Goal: Task Accomplishment & Management: Use online tool/utility

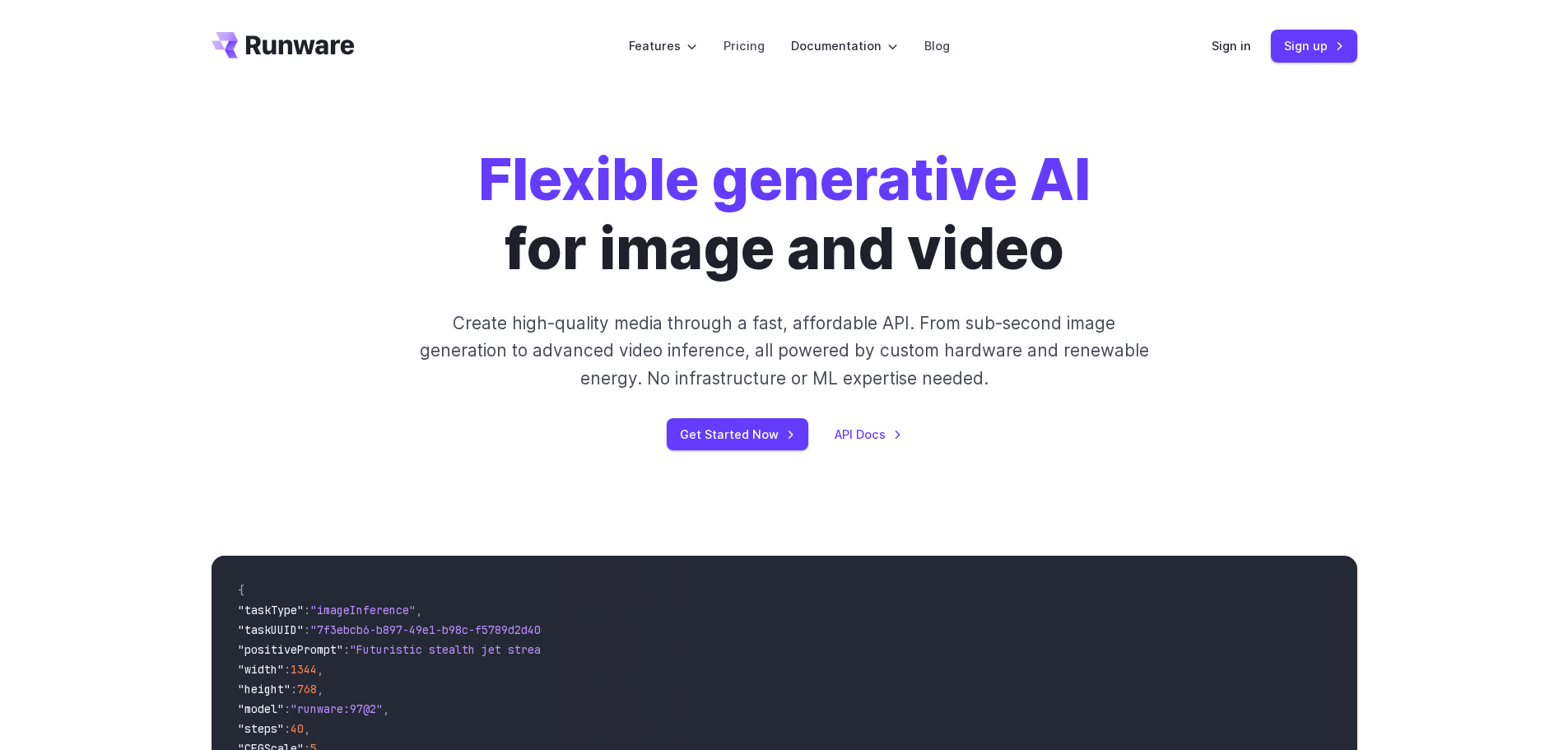
click at [1341, 47] on link "Sign up" at bounding box center [1314, 46] width 87 height 32
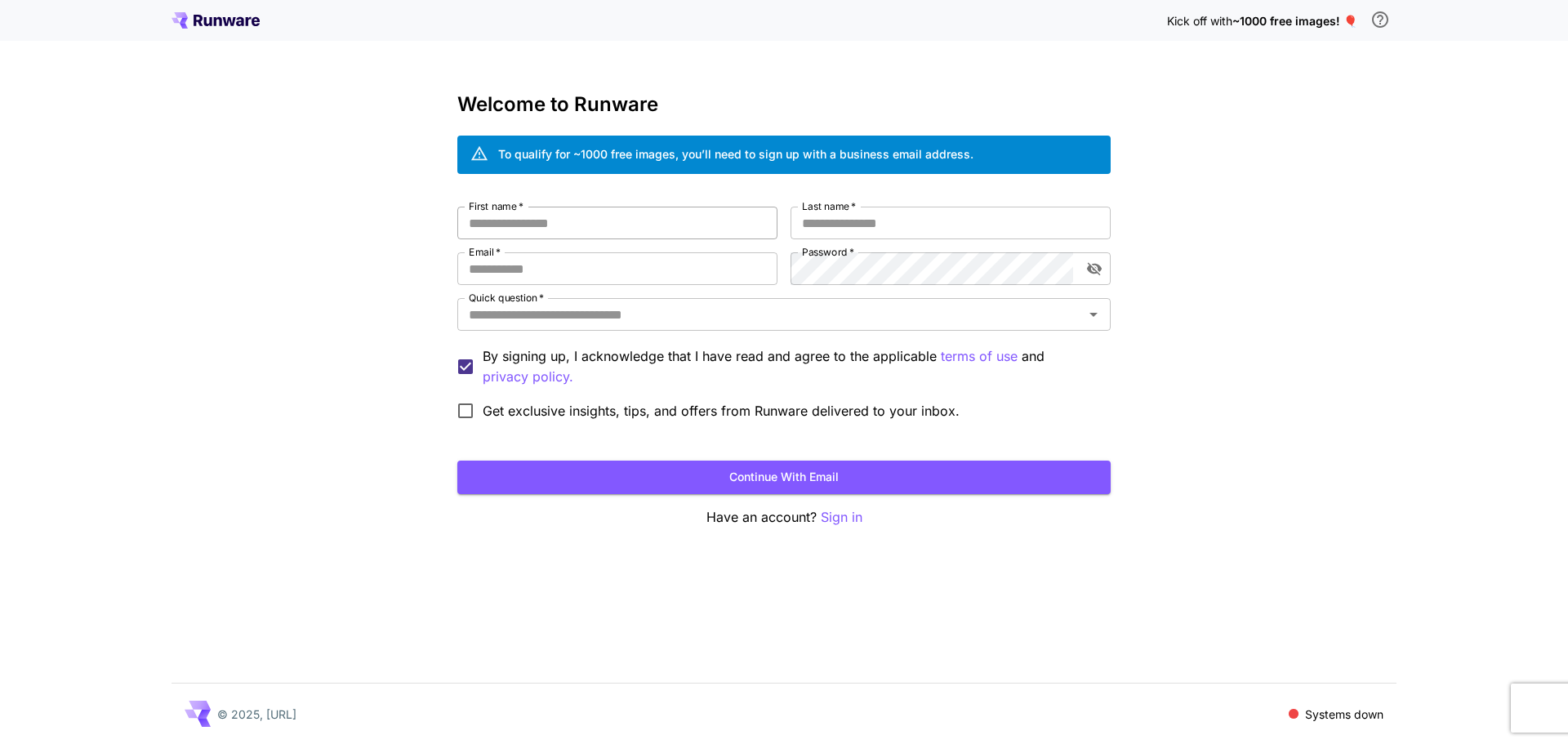
click at [572, 228] on input "First name   *" at bounding box center [617, 223] width 320 height 33
type input "******"
type input "*****"
type input "**********"
click at [873, 315] on input "Quick question   *" at bounding box center [770, 315] width 616 height 23
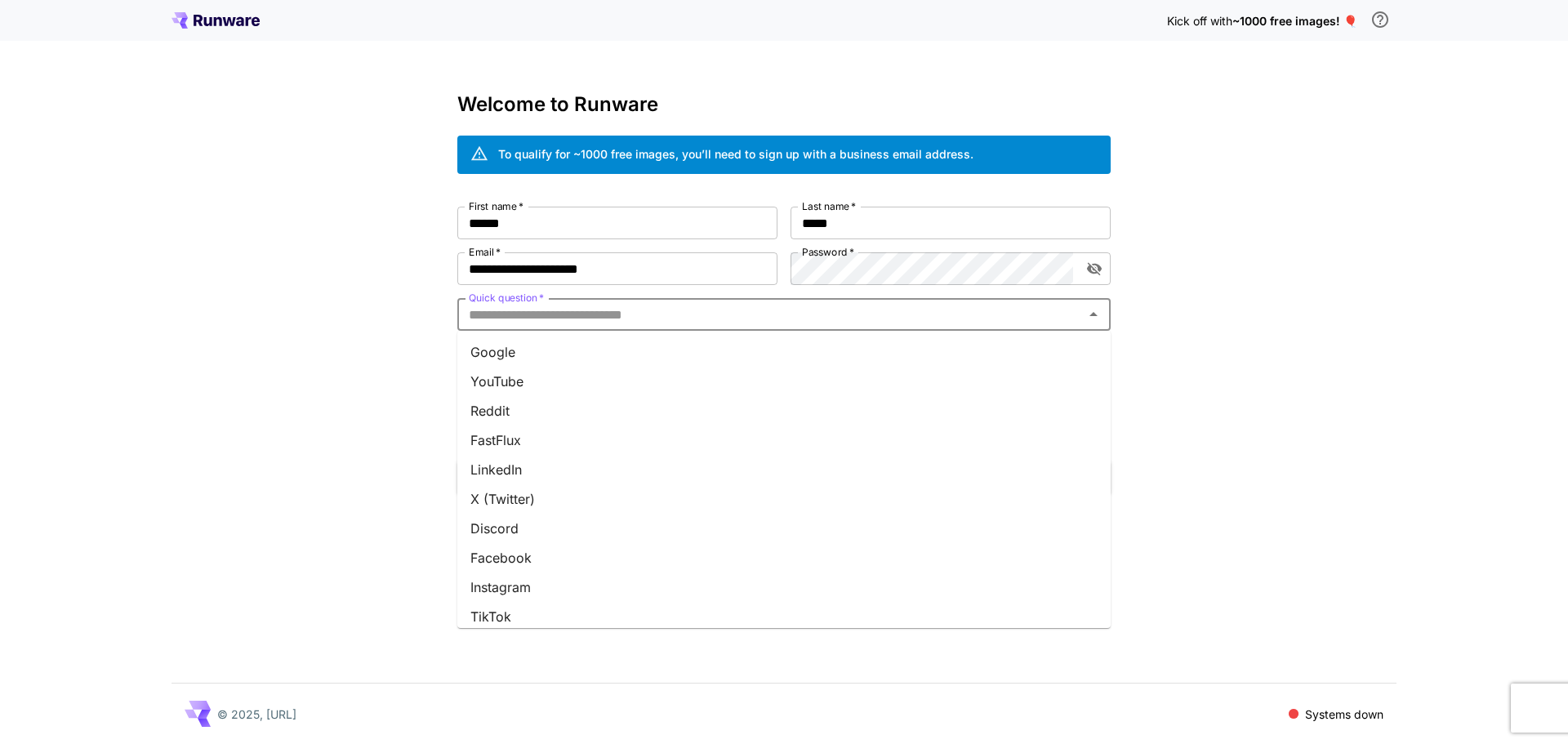
click at [788, 364] on li "Google" at bounding box center [784, 351] width 654 height 29
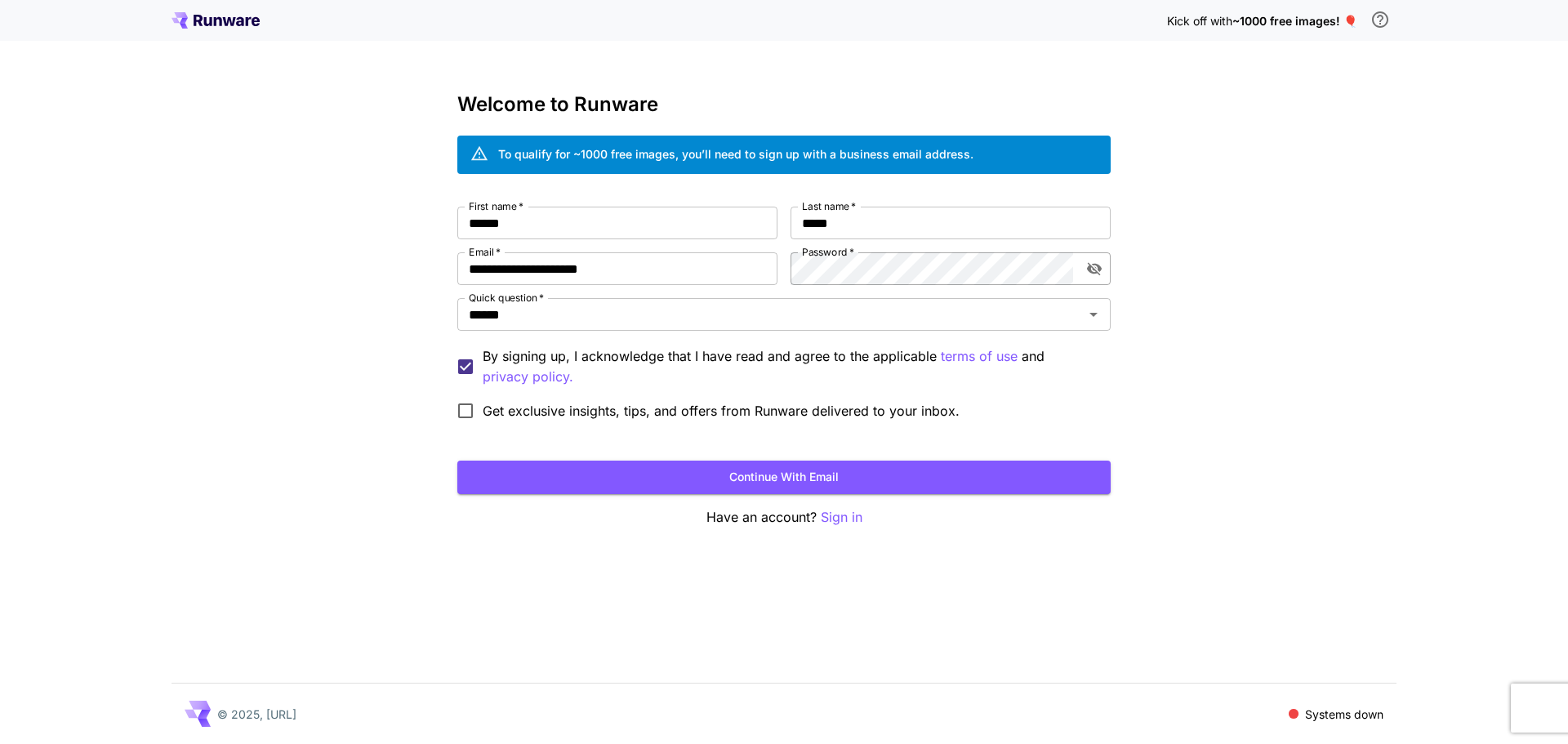
click at [1093, 266] on icon "toggle password visibility" at bounding box center [1094, 269] width 16 height 16
click at [547, 411] on span "Get exclusive insights, tips, and offers from Runware delivered to your inbox." at bounding box center [721, 411] width 477 height 20
click at [547, 417] on span "Get exclusive insights, tips, and offers from Runware delivered to your inbox." at bounding box center [721, 411] width 477 height 20
click at [547, 468] on button "Continue with email" at bounding box center [784, 477] width 654 height 34
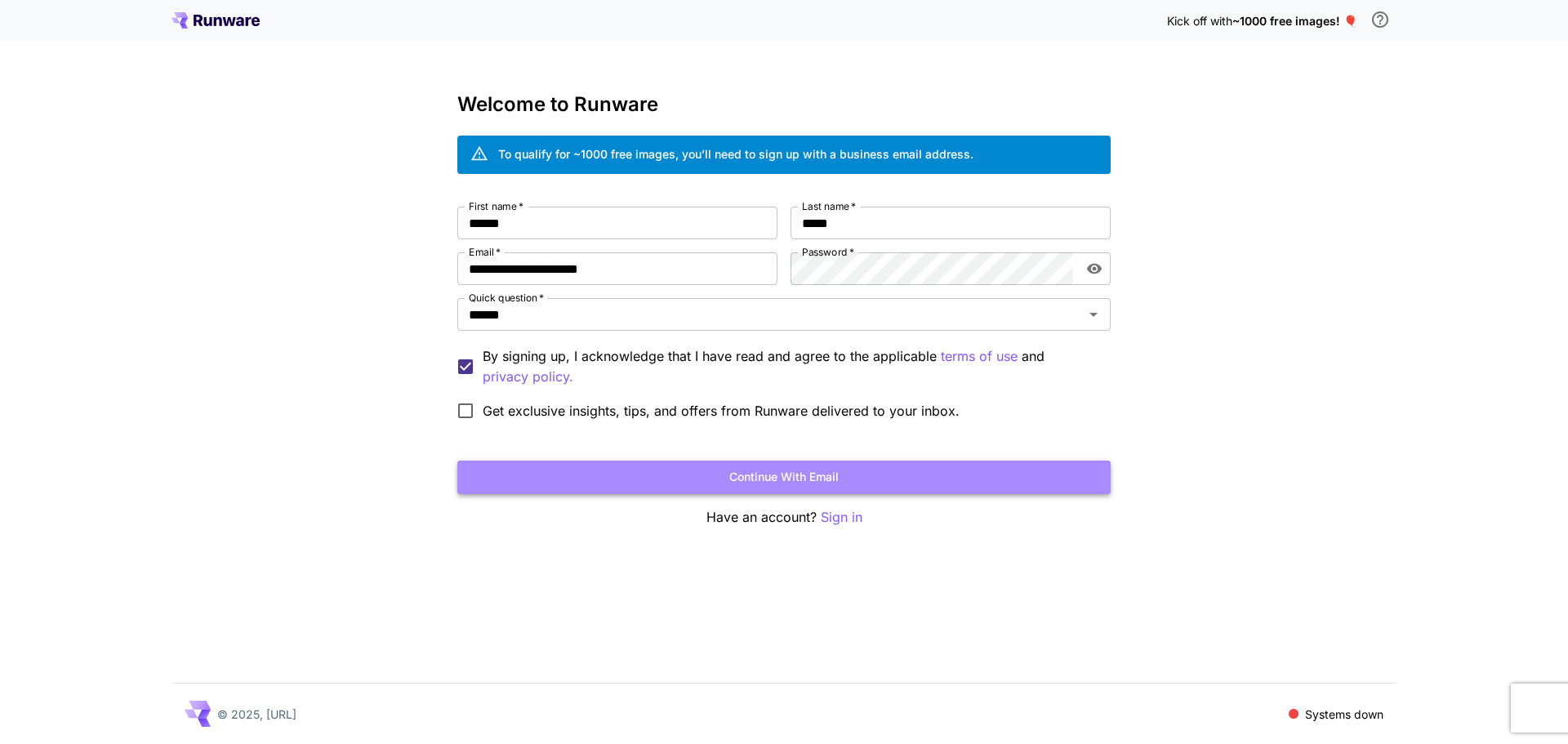
click at [835, 467] on button "Continue with email" at bounding box center [784, 477] width 654 height 34
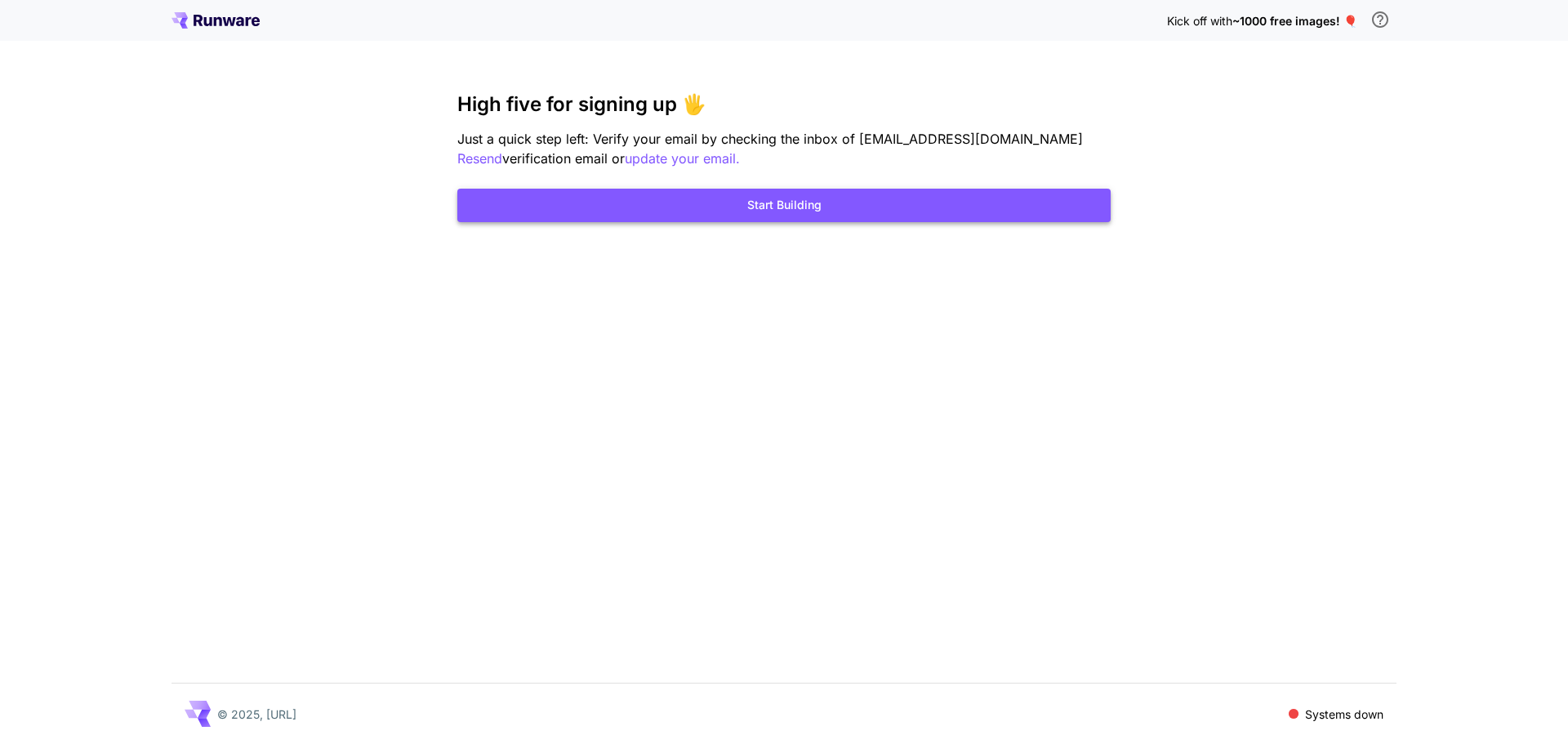
click at [842, 212] on button "Start Building" at bounding box center [784, 206] width 654 height 34
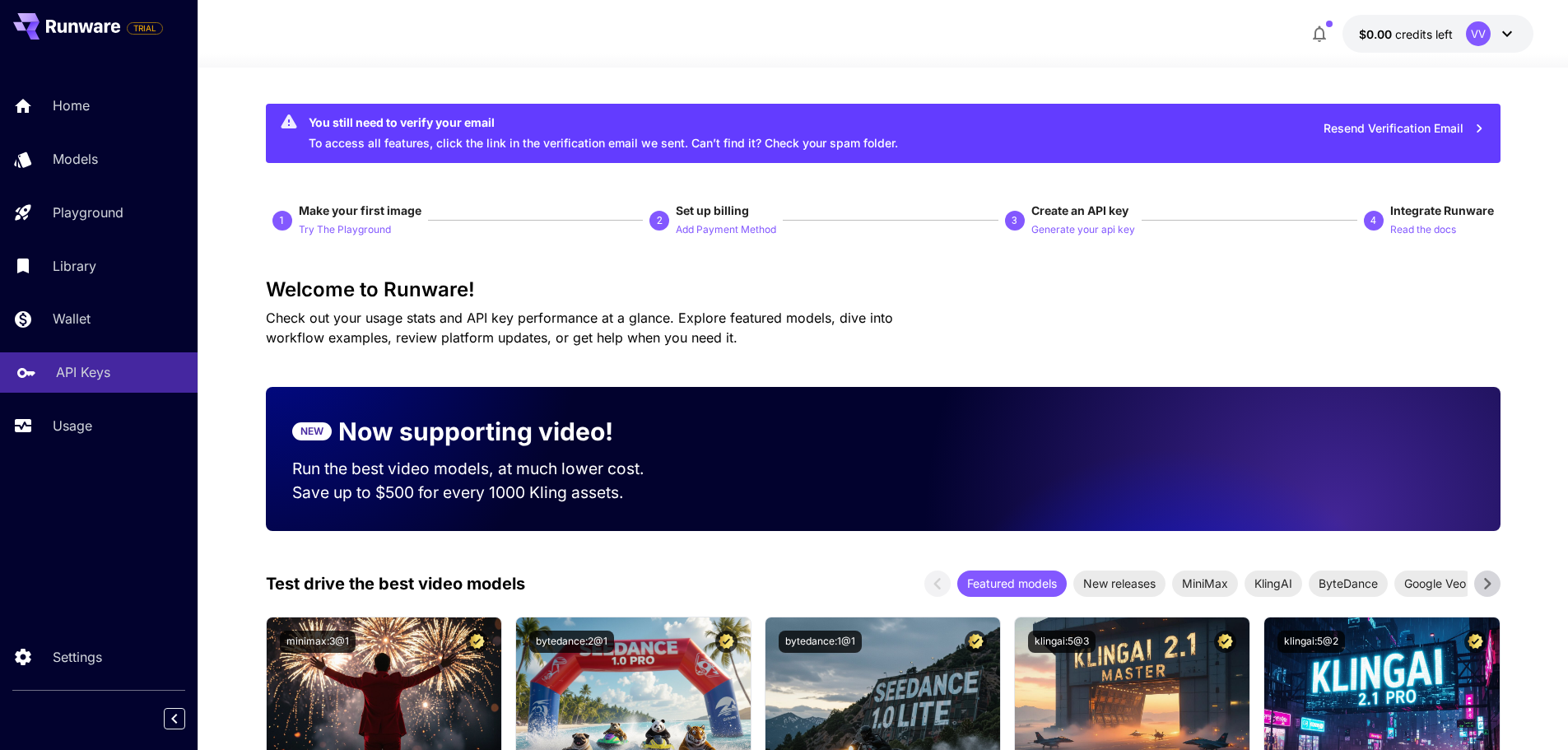
click at [80, 369] on p "API Keys" at bounding box center [83, 372] width 55 height 20
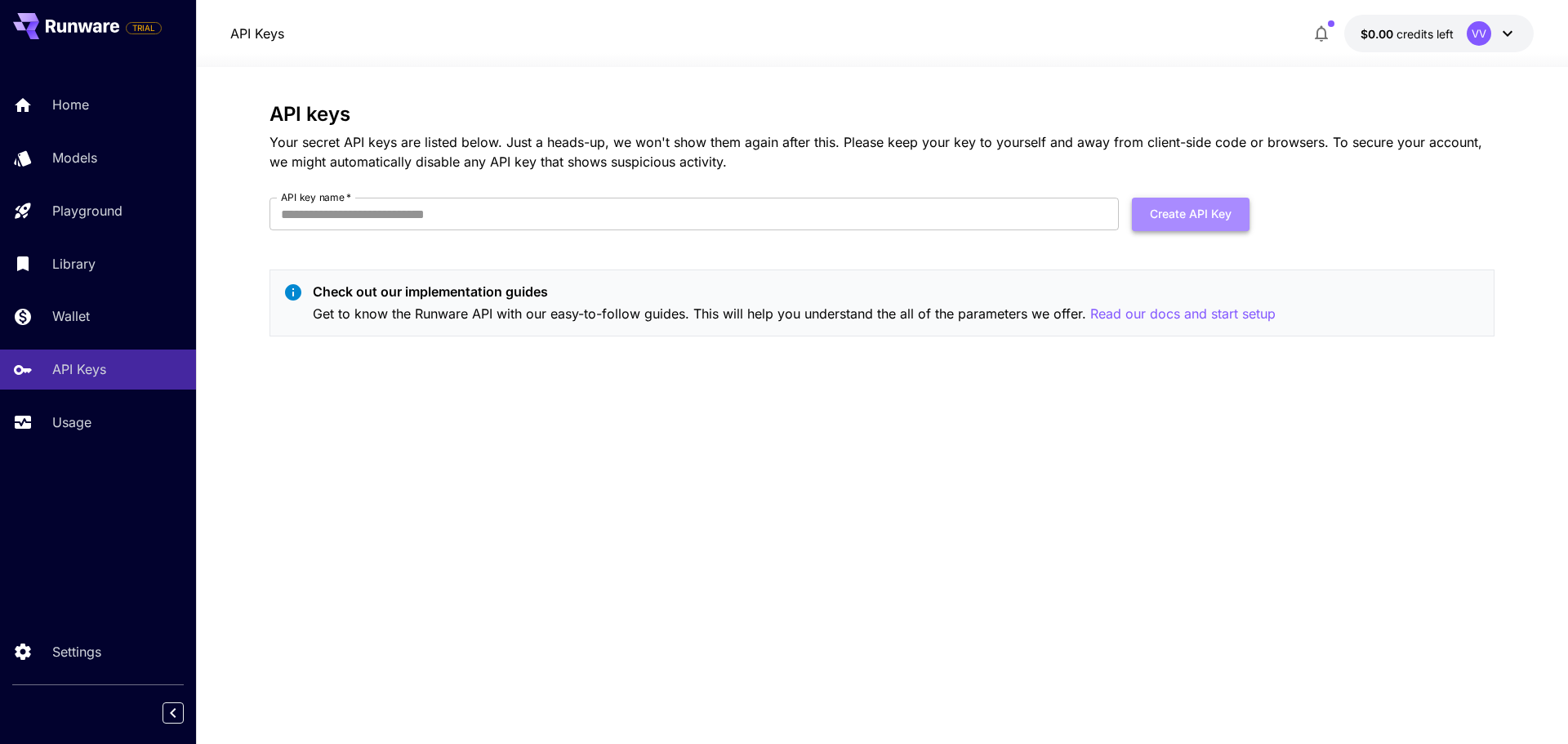
click at [1165, 210] on button "Create API Key" at bounding box center [1190, 215] width 118 height 34
type input "*******"
click at [1172, 198] on button "Create API Key" at bounding box center [1190, 215] width 118 height 34
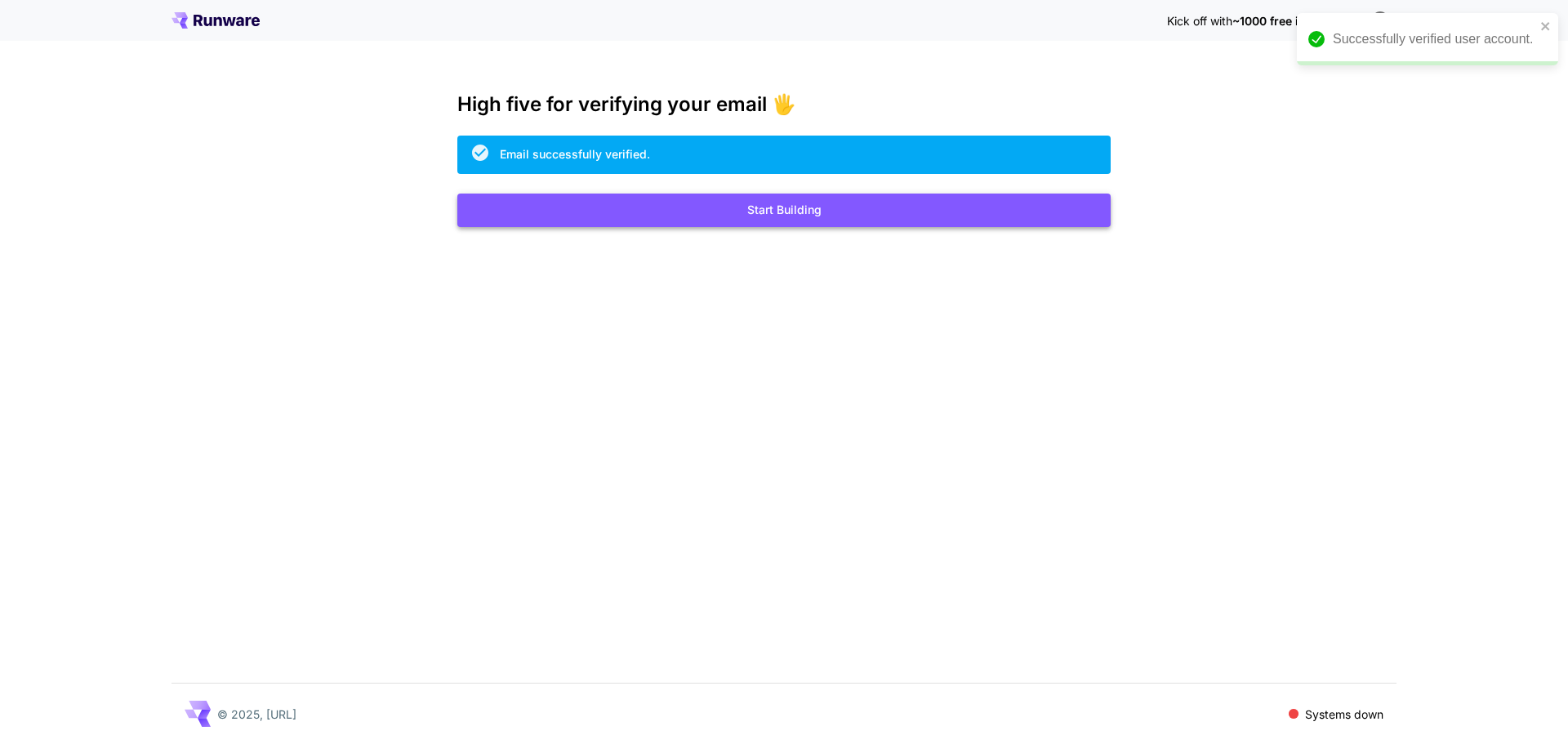
click at [701, 216] on button "Start Building" at bounding box center [784, 210] width 654 height 34
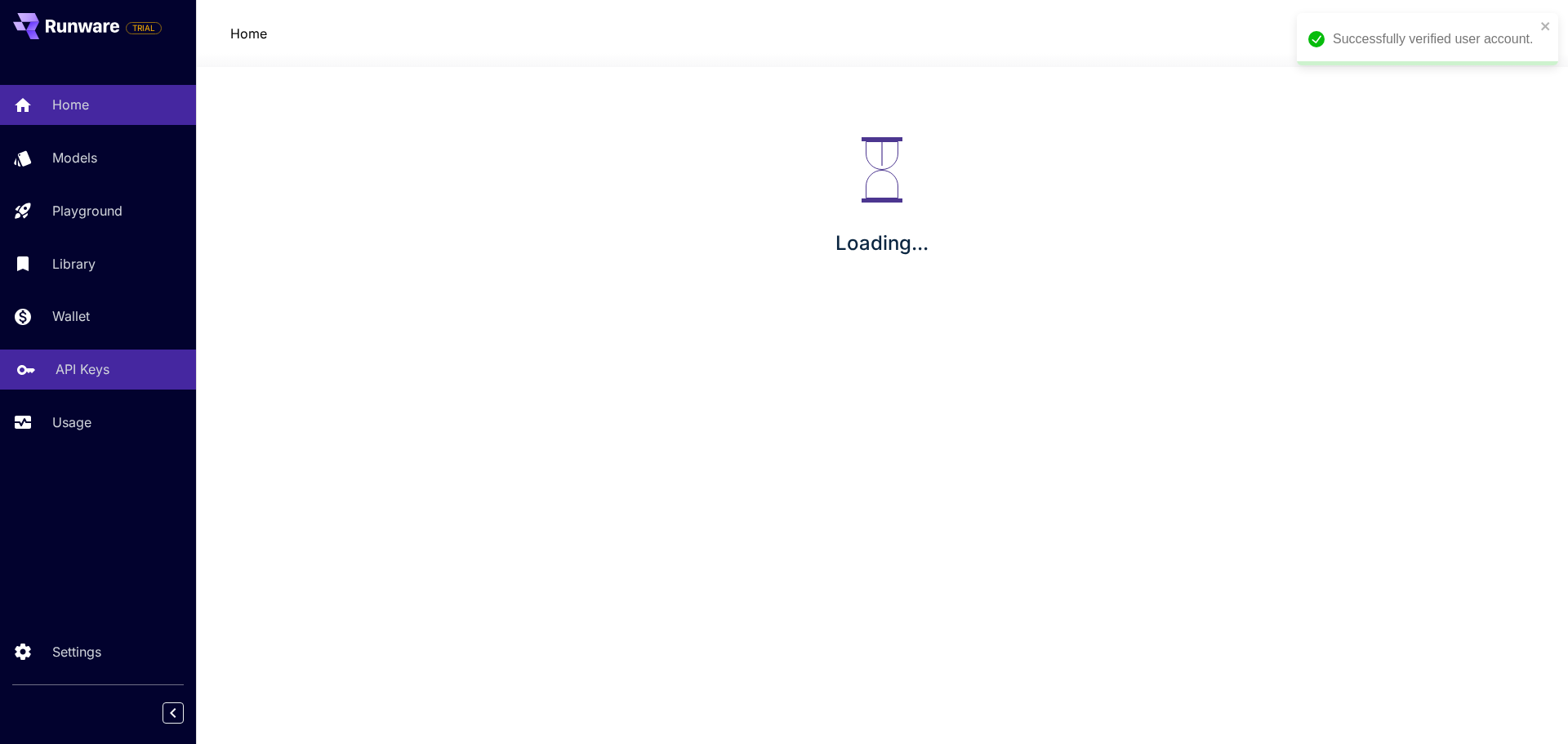
click at [93, 359] on p "API Keys" at bounding box center [82, 369] width 54 height 20
click at [126, 372] on div "API Keys" at bounding box center [120, 369] width 128 height 20
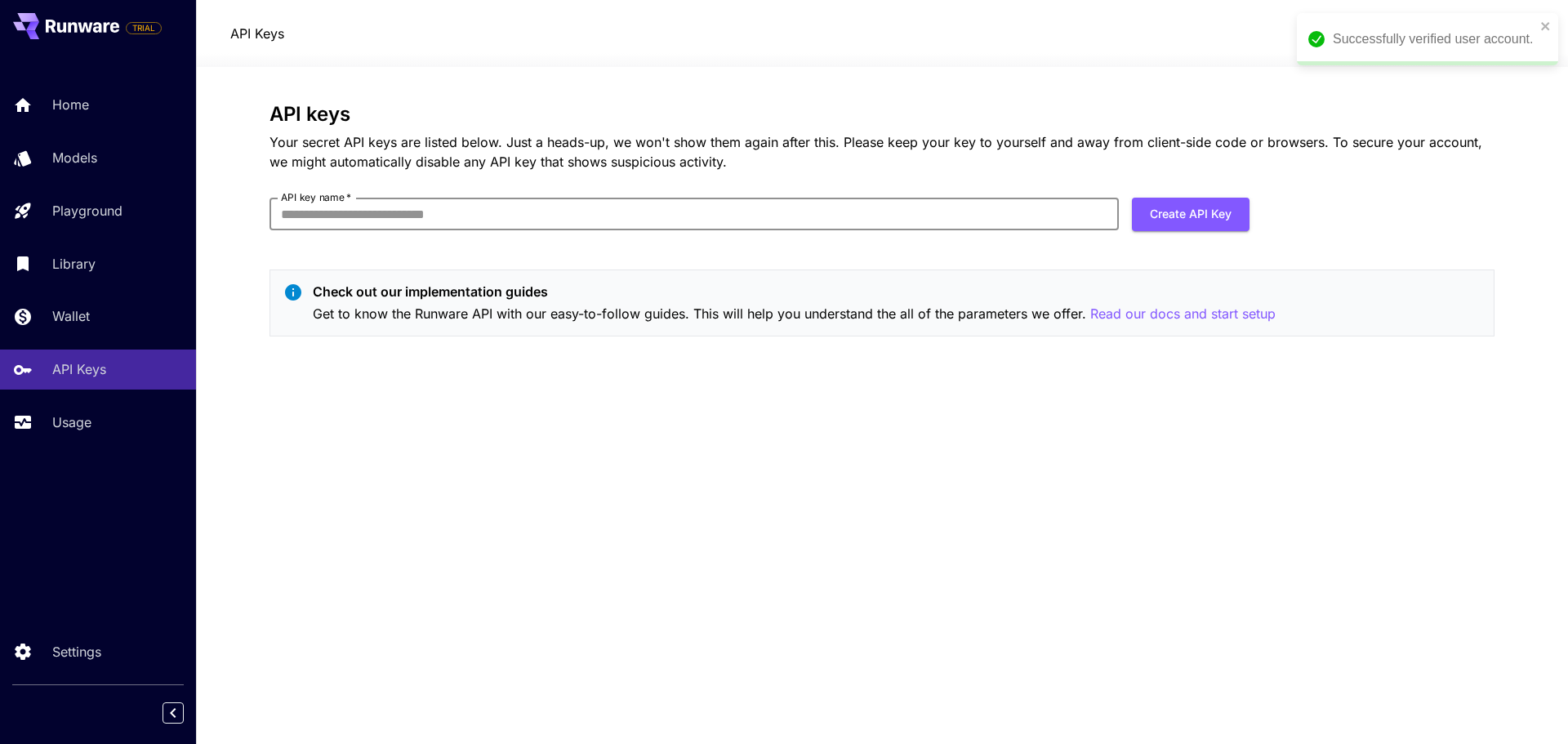
click at [926, 213] on input "API key name   *" at bounding box center [694, 214] width 850 height 33
type input "*******"
click at [1246, 212] on button "Create API Key" at bounding box center [1190, 215] width 118 height 34
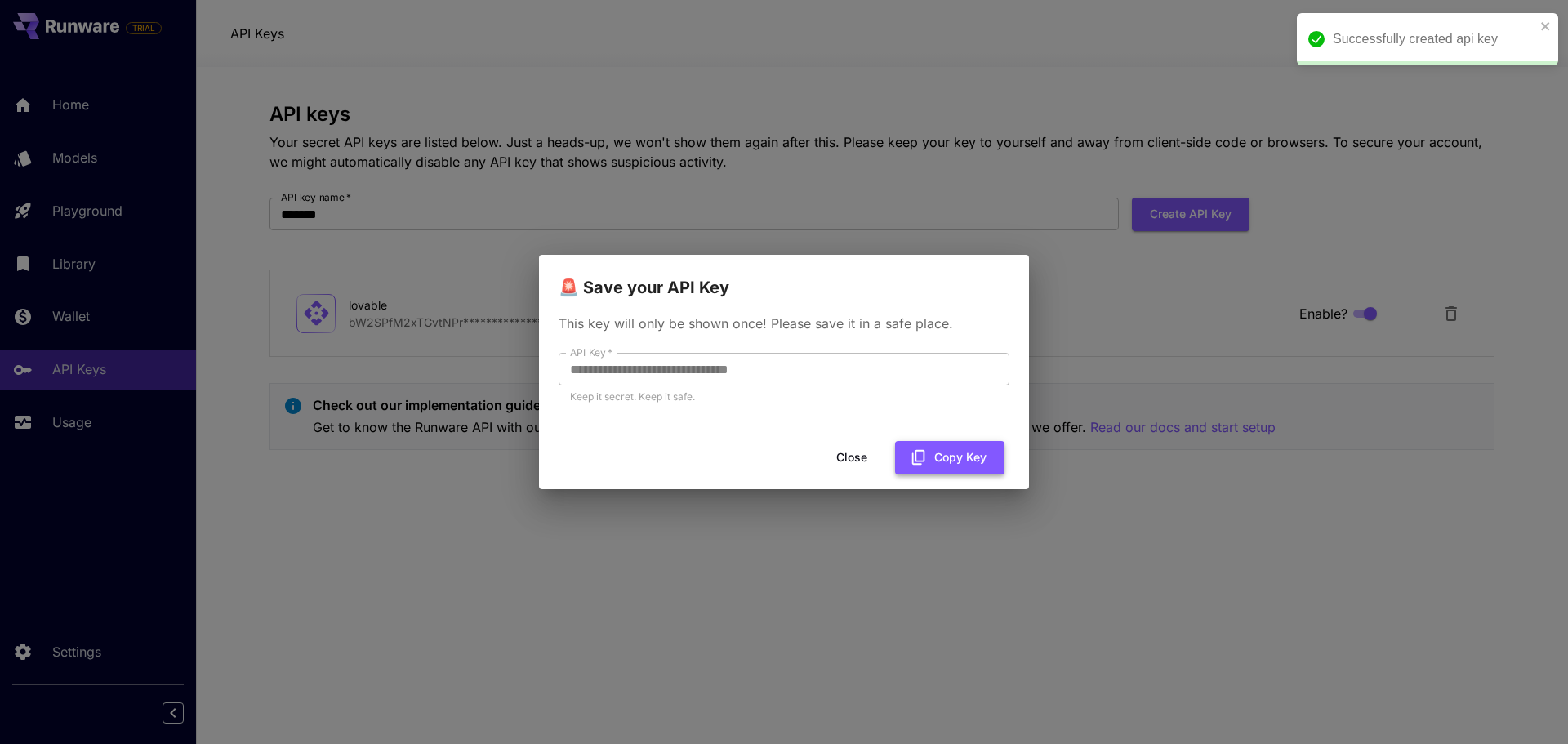
click at [964, 455] on button "Copy Key" at bounding box center [949, 458] width 109 height 34
click at [864, 459] on button "Close" at bounding box center [851, 458] width 74 height 34
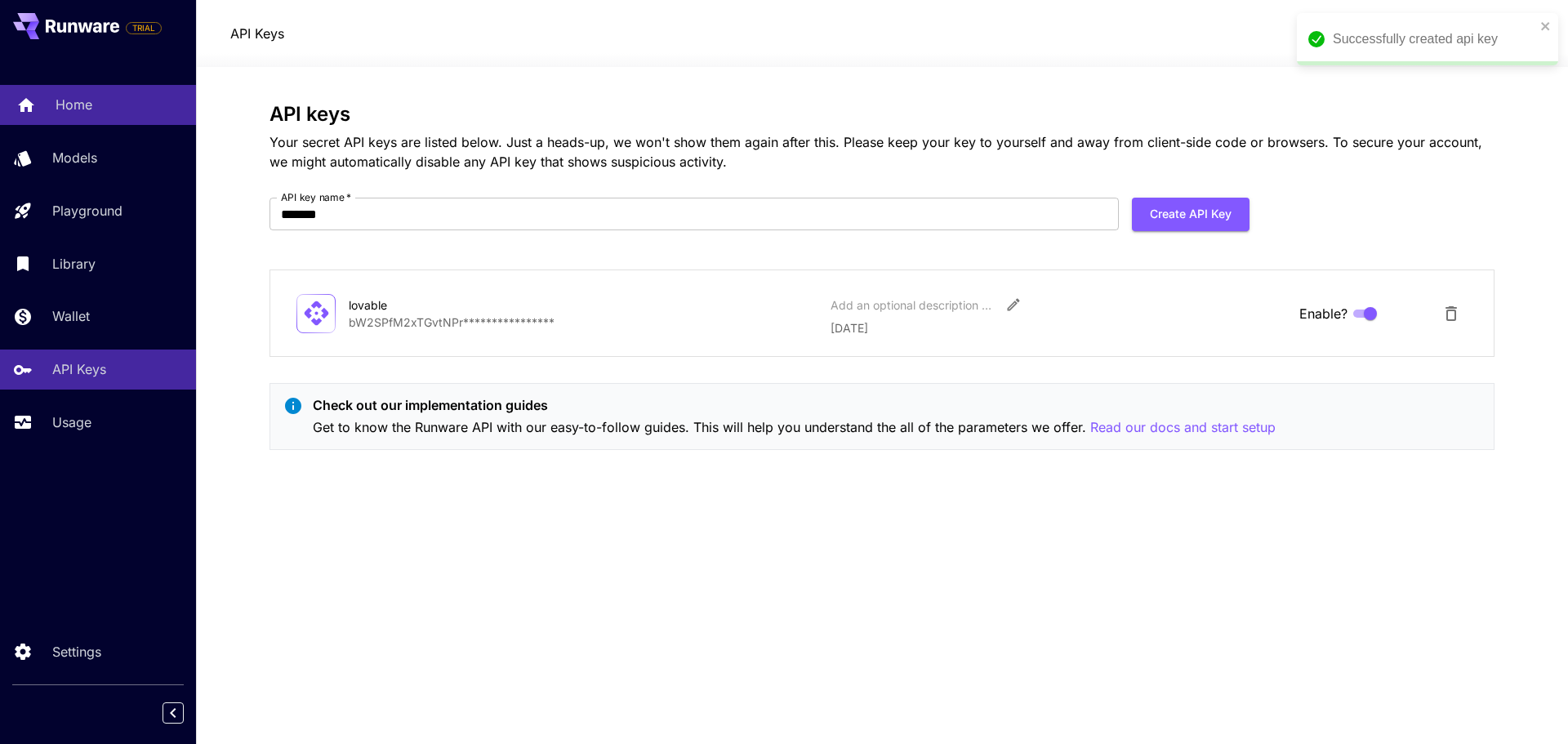
click at [114, 92] on link "Home" at bounding box center [98, 105] width 196 height 40
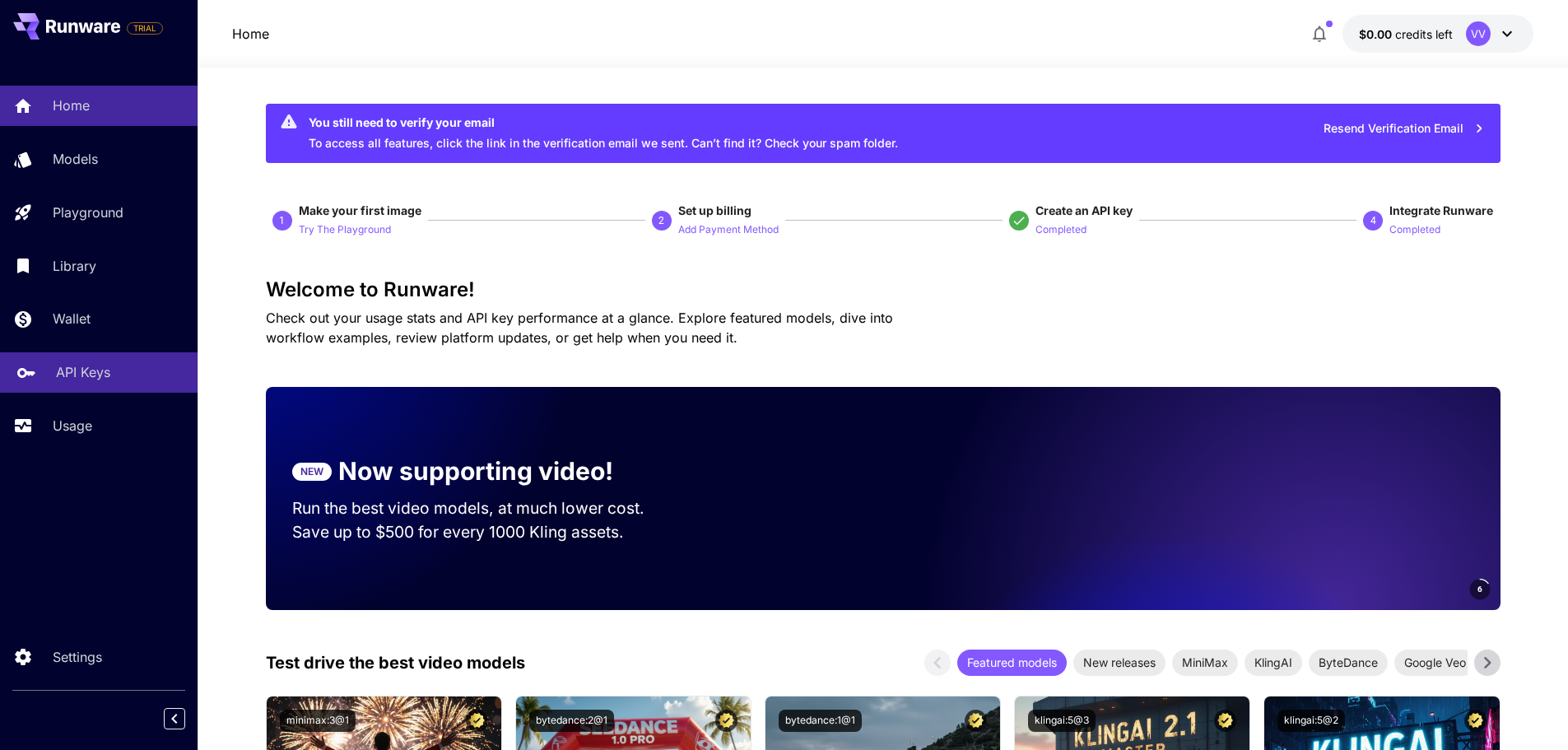
click at [97, 358] on link "API Keys" at bounding box center [98, 372] width 198 height 40
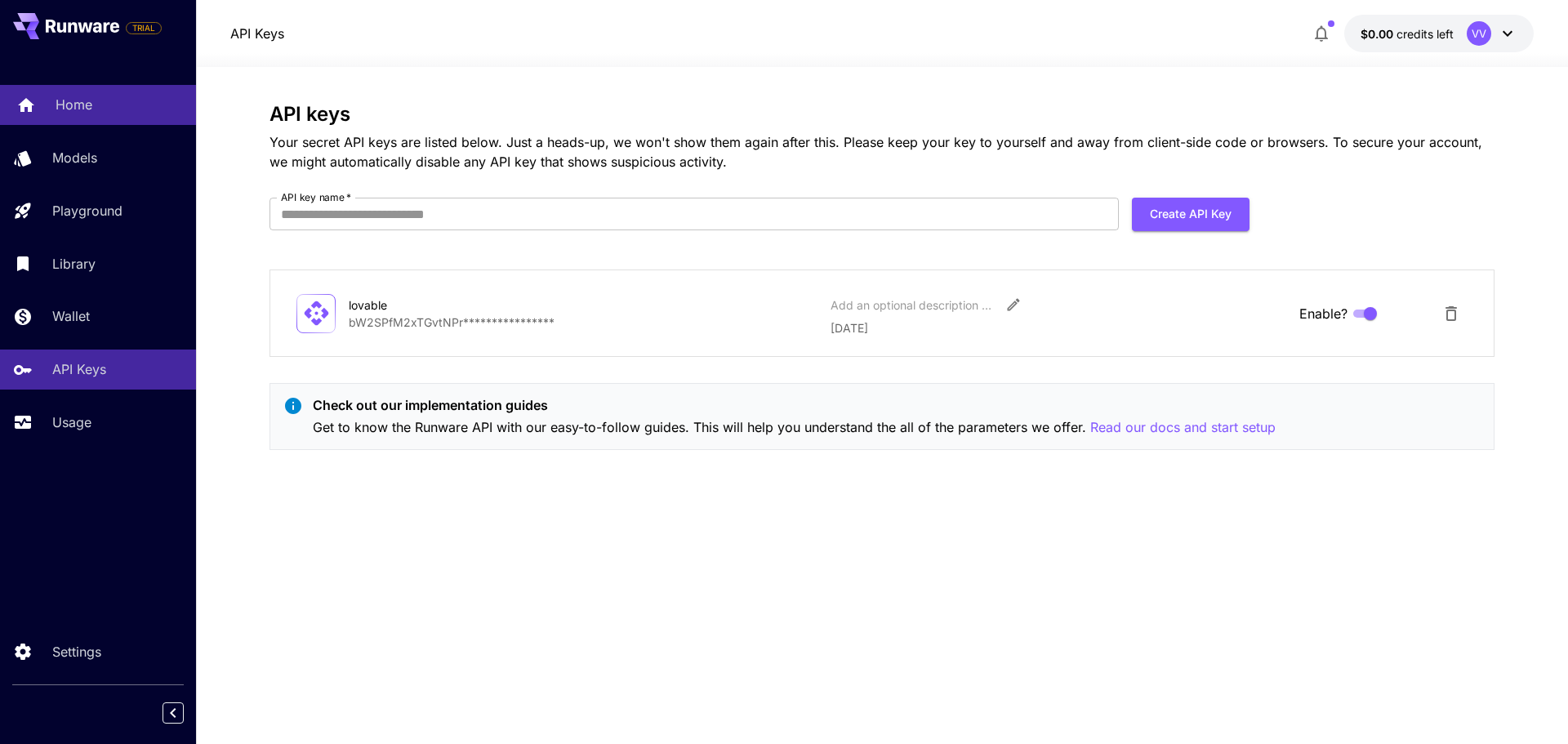
click at [108, 107] on div "Home" at bounding box center [120, 105] width 128 height 20
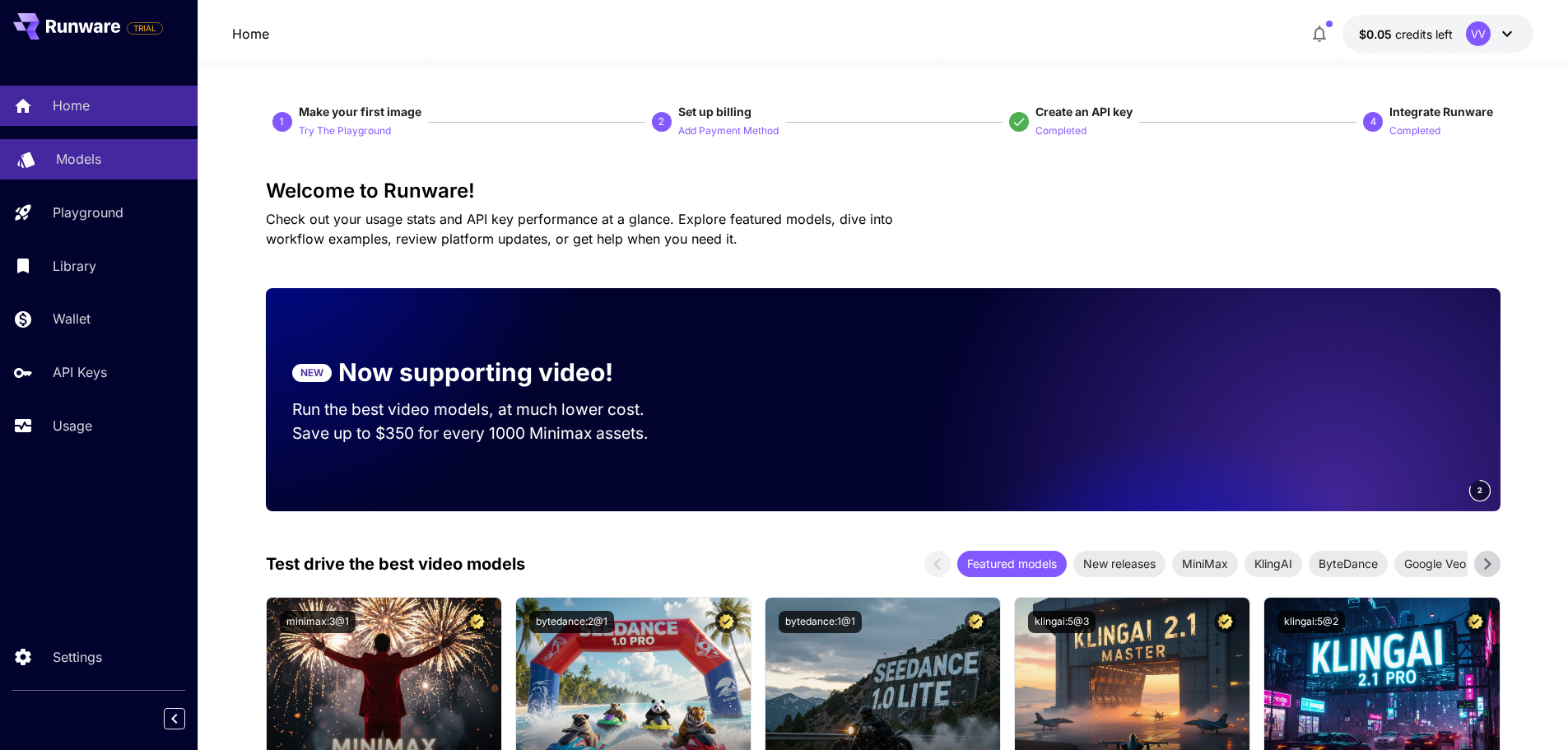
click at [107, 147] on link "Models" at bounding box center [98, 159] width 198 height 40
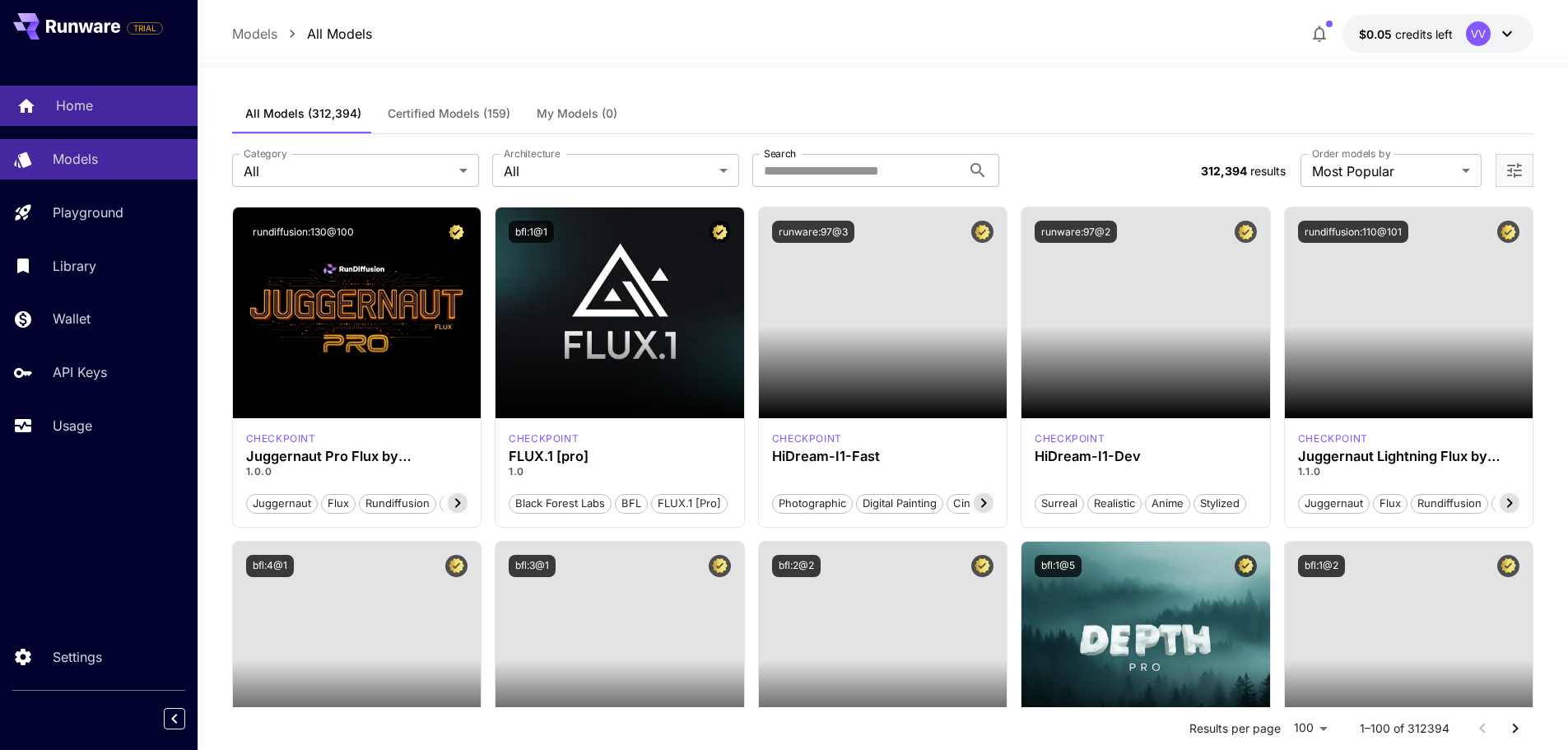
click at [107, 105] on div "Home" at bounding box center [121, 105] width 129 height 20
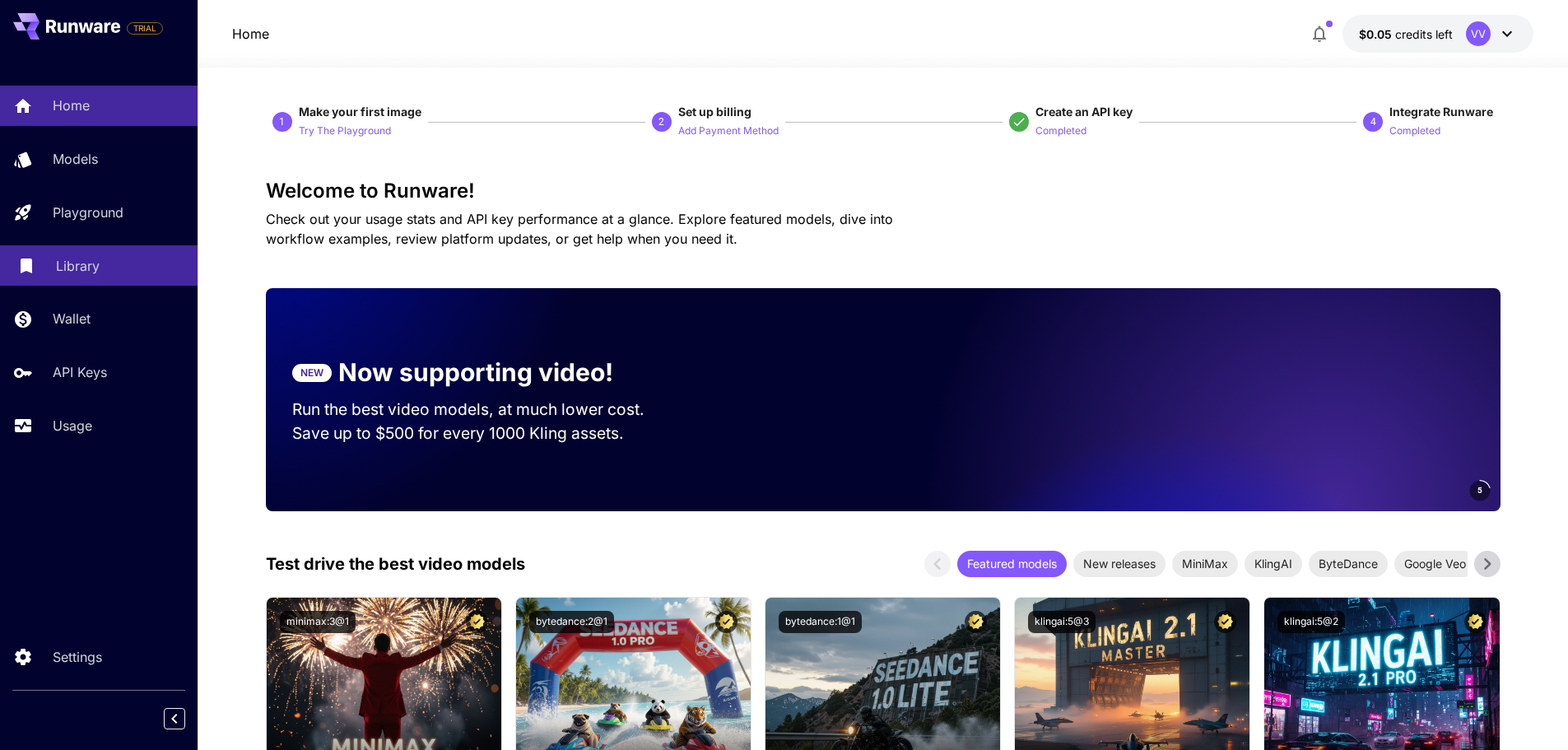
click at [107, 260] on div "Library" at bounding box center [121, 265] width 129 height 20
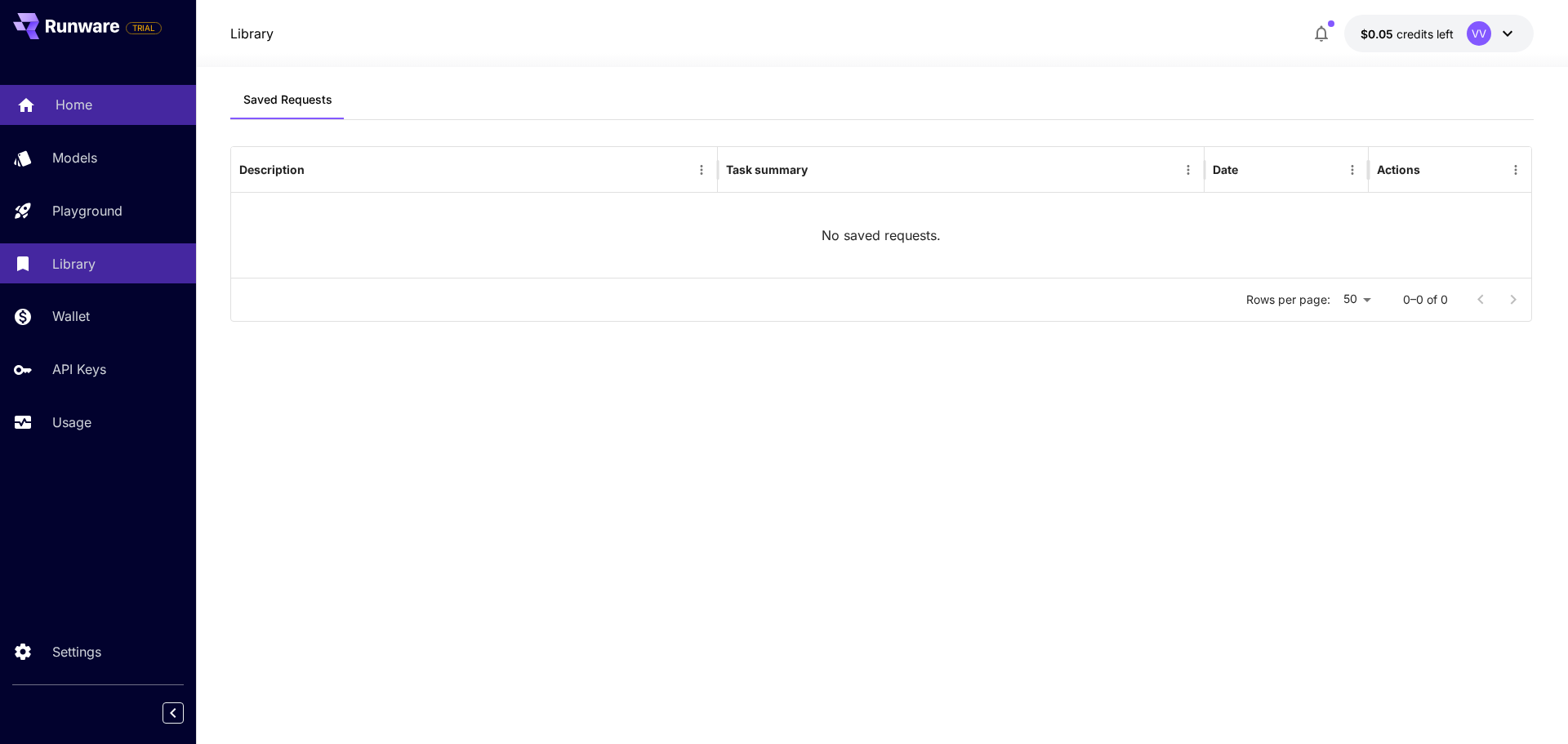
click at [67, 104] on p "Home" at bounding box center [74, 105] width 36 height 20
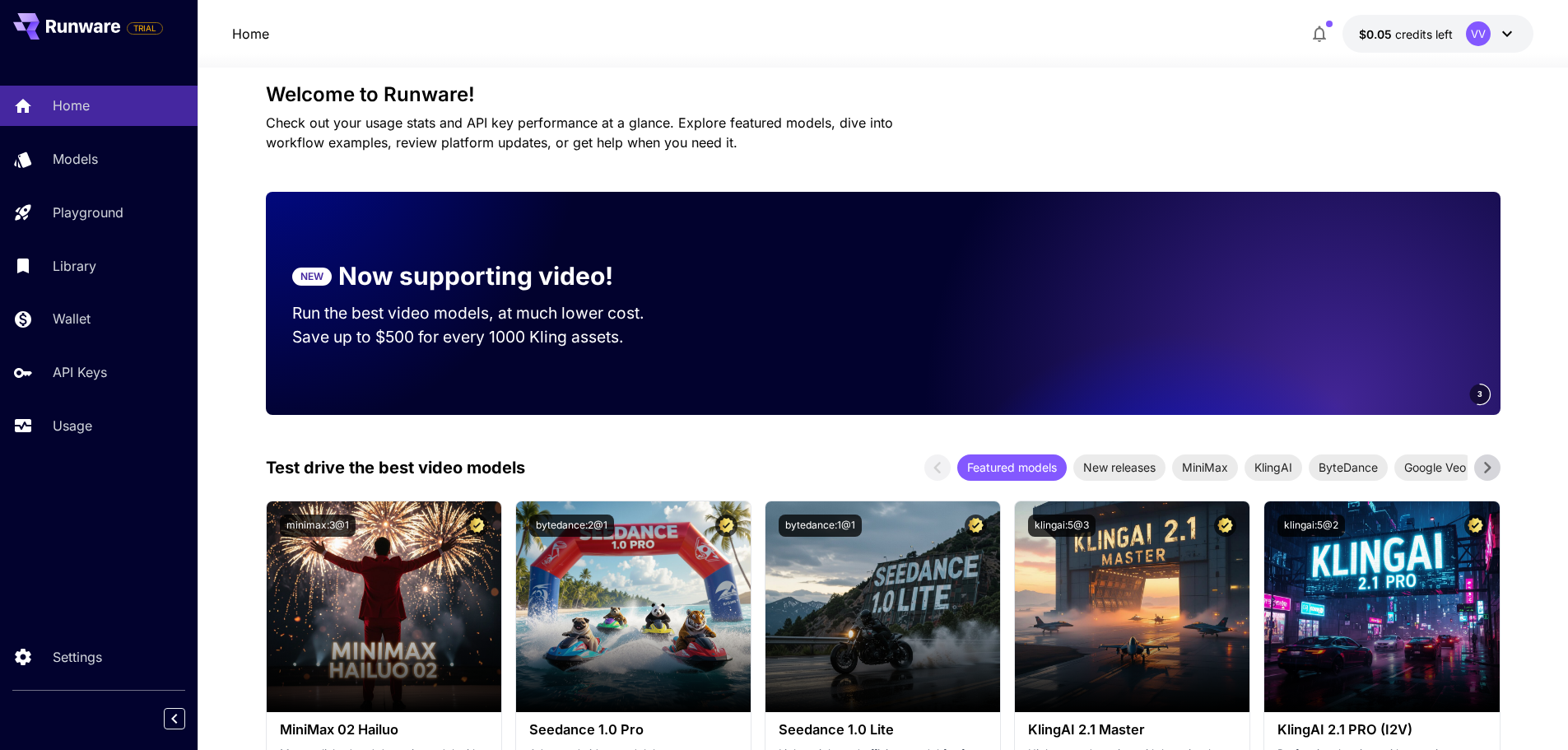
scroll to position [329, 0]
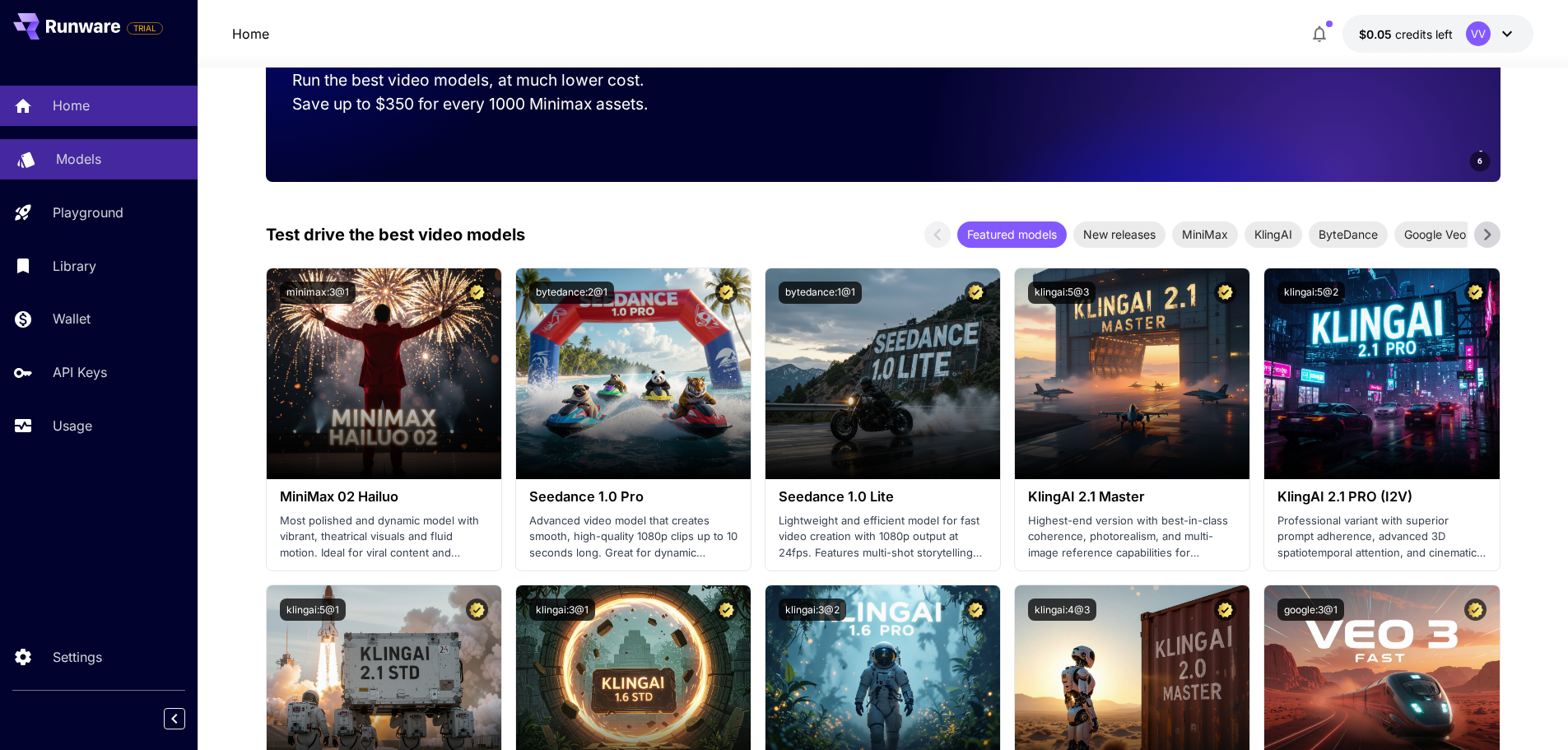
click at [114, 158] on div "Models" at bounding box center [121, 159] width 129 height 20
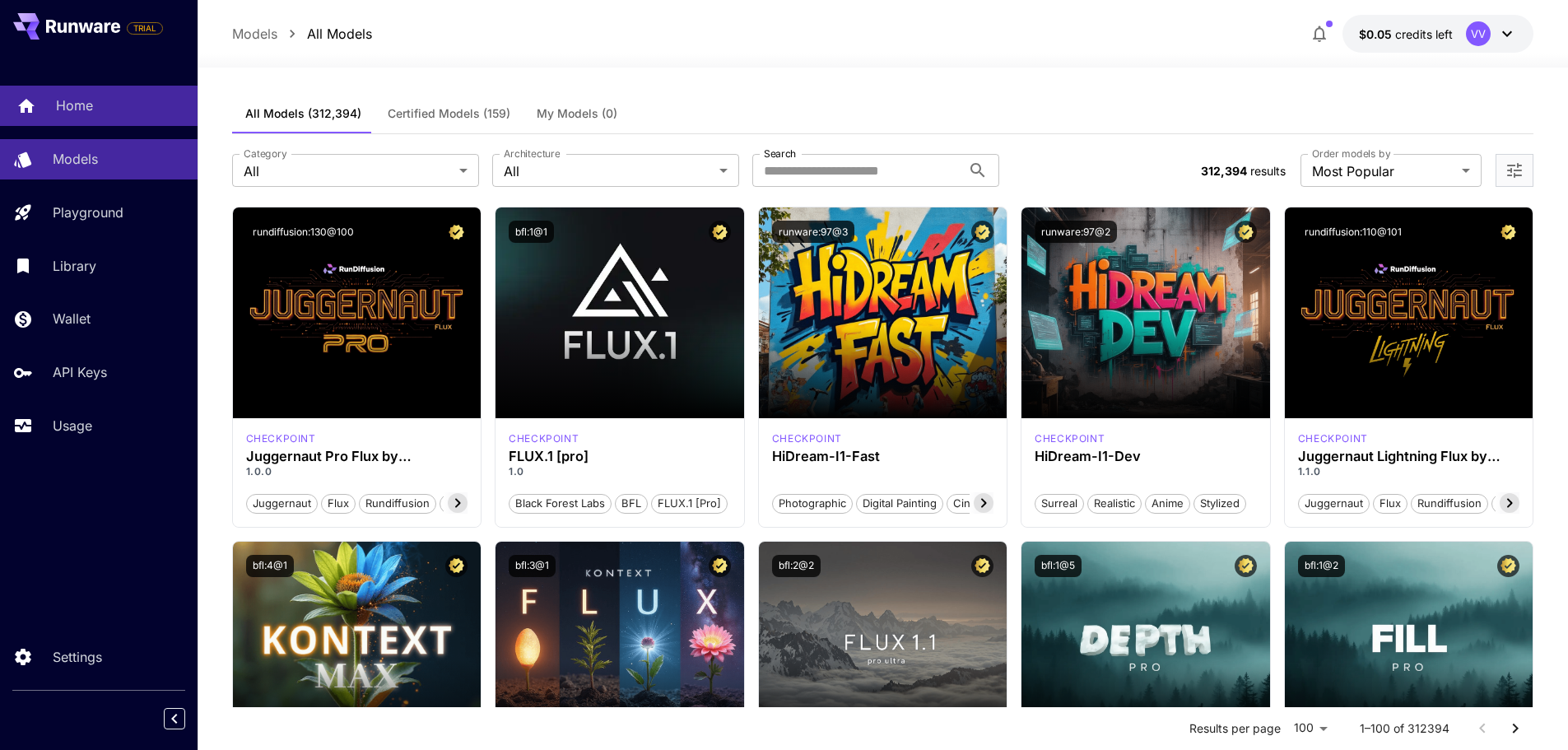
click at [86, 93] on link "Home" at bounding box center [98, 105] width 198 height 40
